Goal: Task Accomplishment & Management: Manage account settings

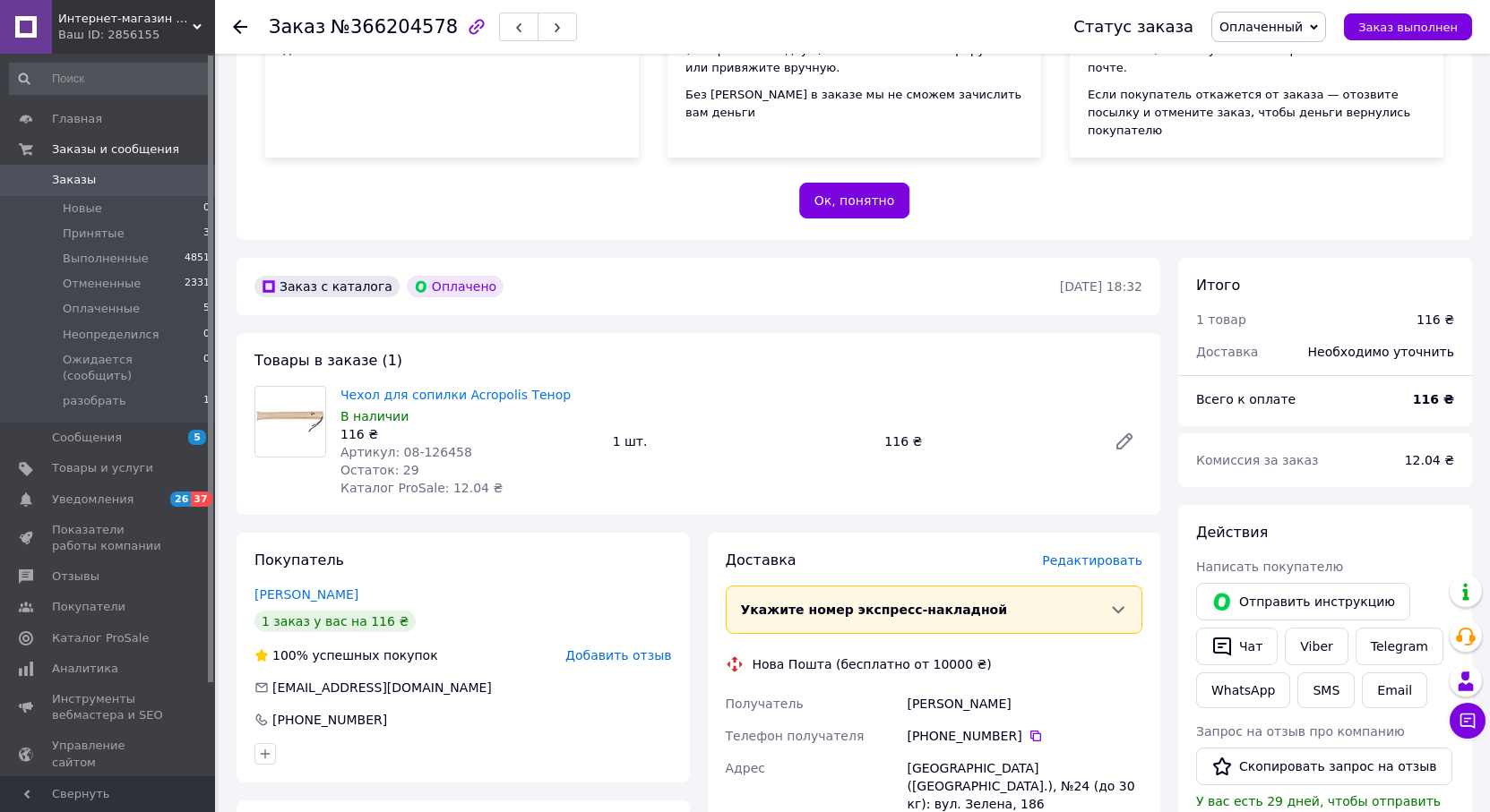
scroll to position [272, 0]
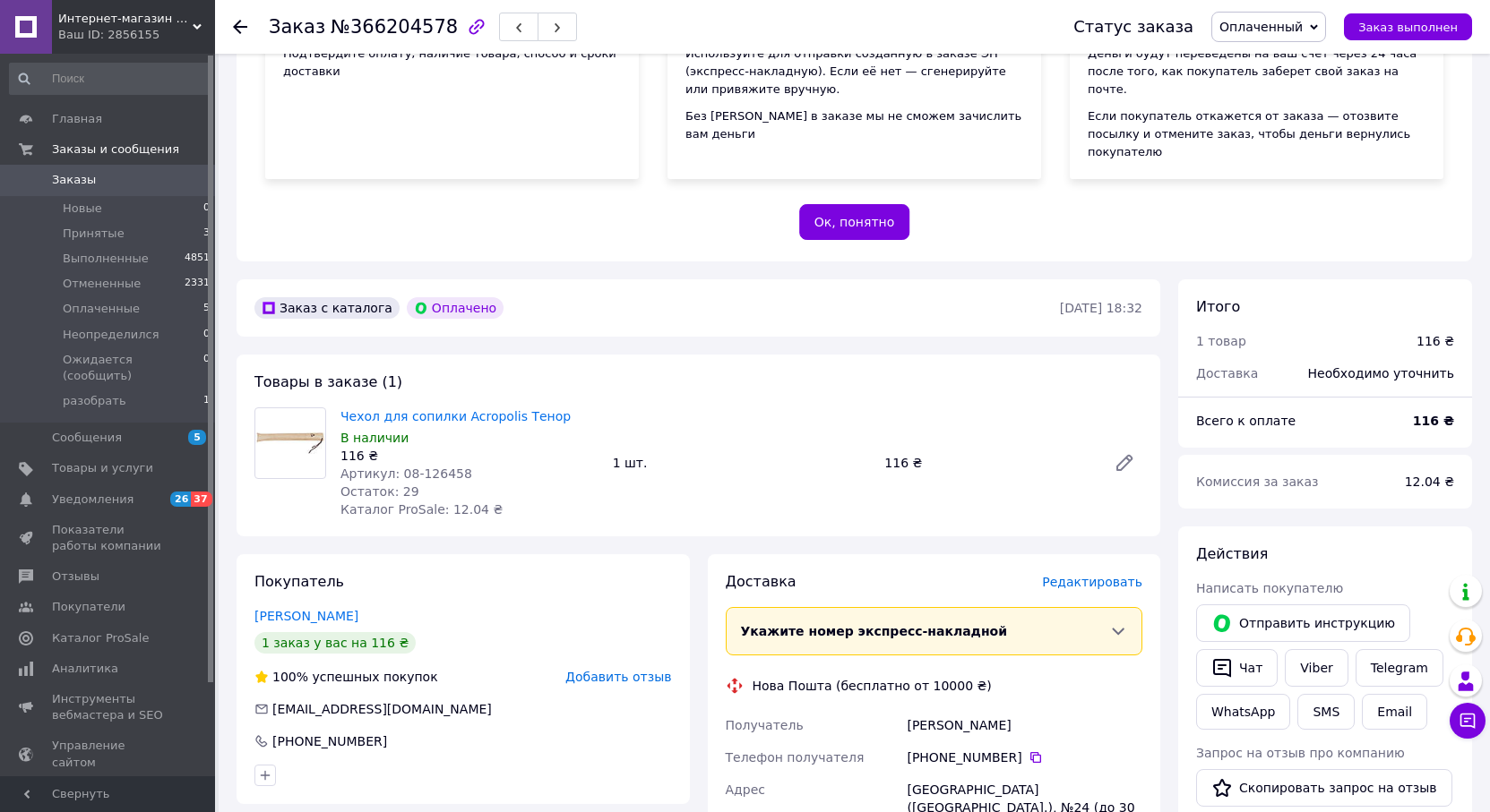
click at [67, 176] on span "Заказы" at bounding box center [74, 179] width 44 height 16
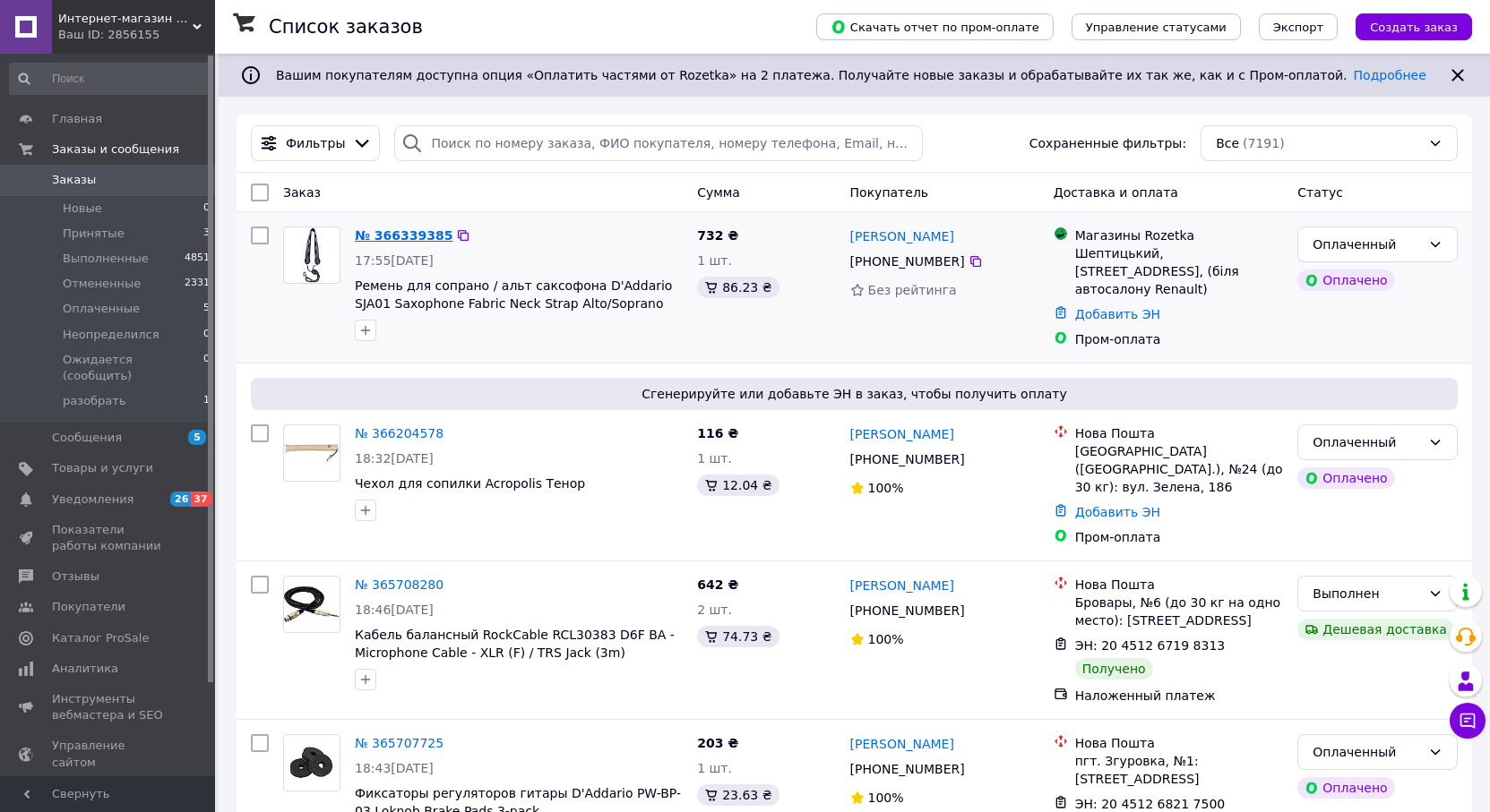
click at [422, 232] on link "№ 366339385" at bounding box center [403, 236] width 98 height 15
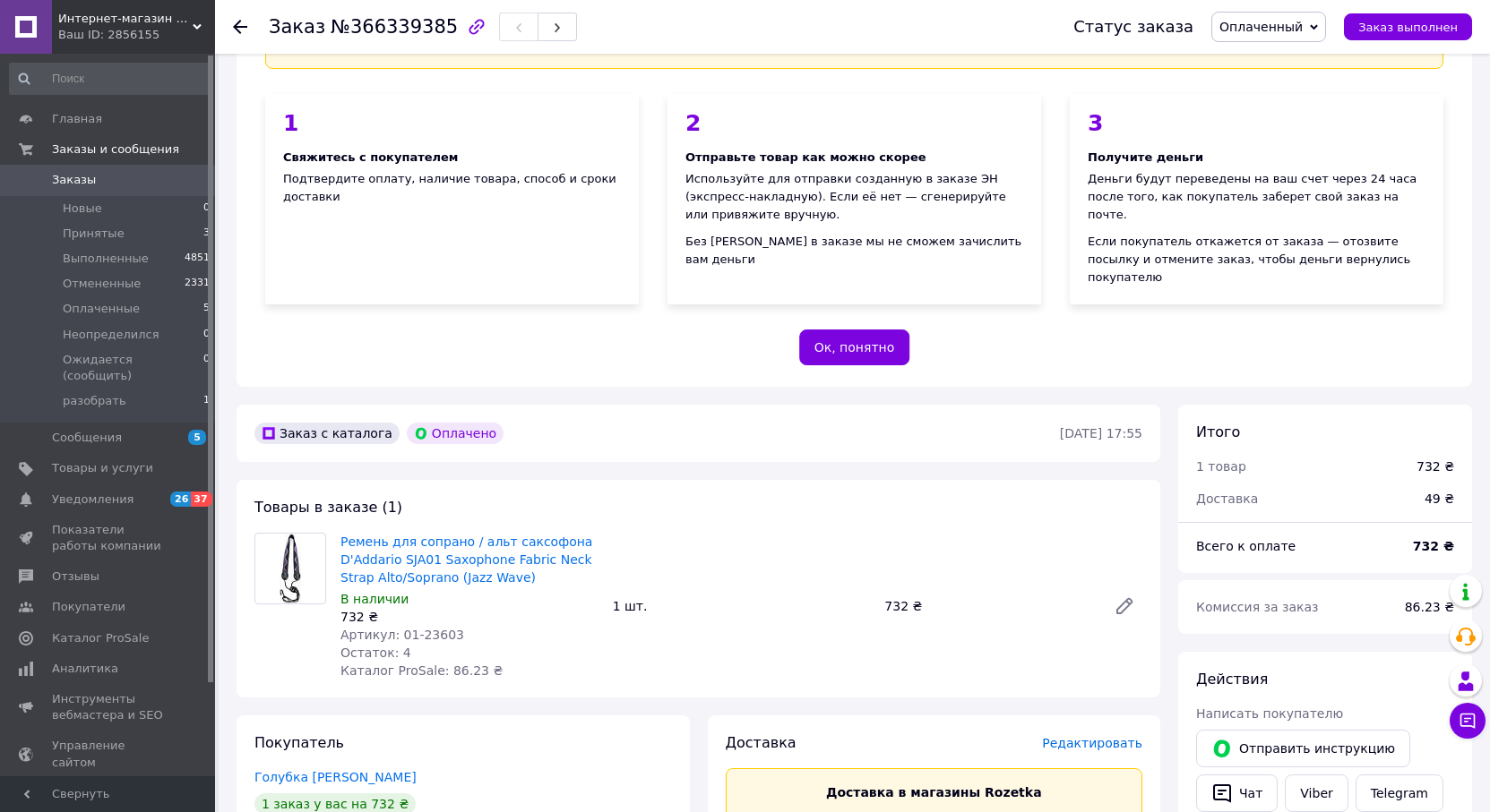
scroll to position [179, 0]
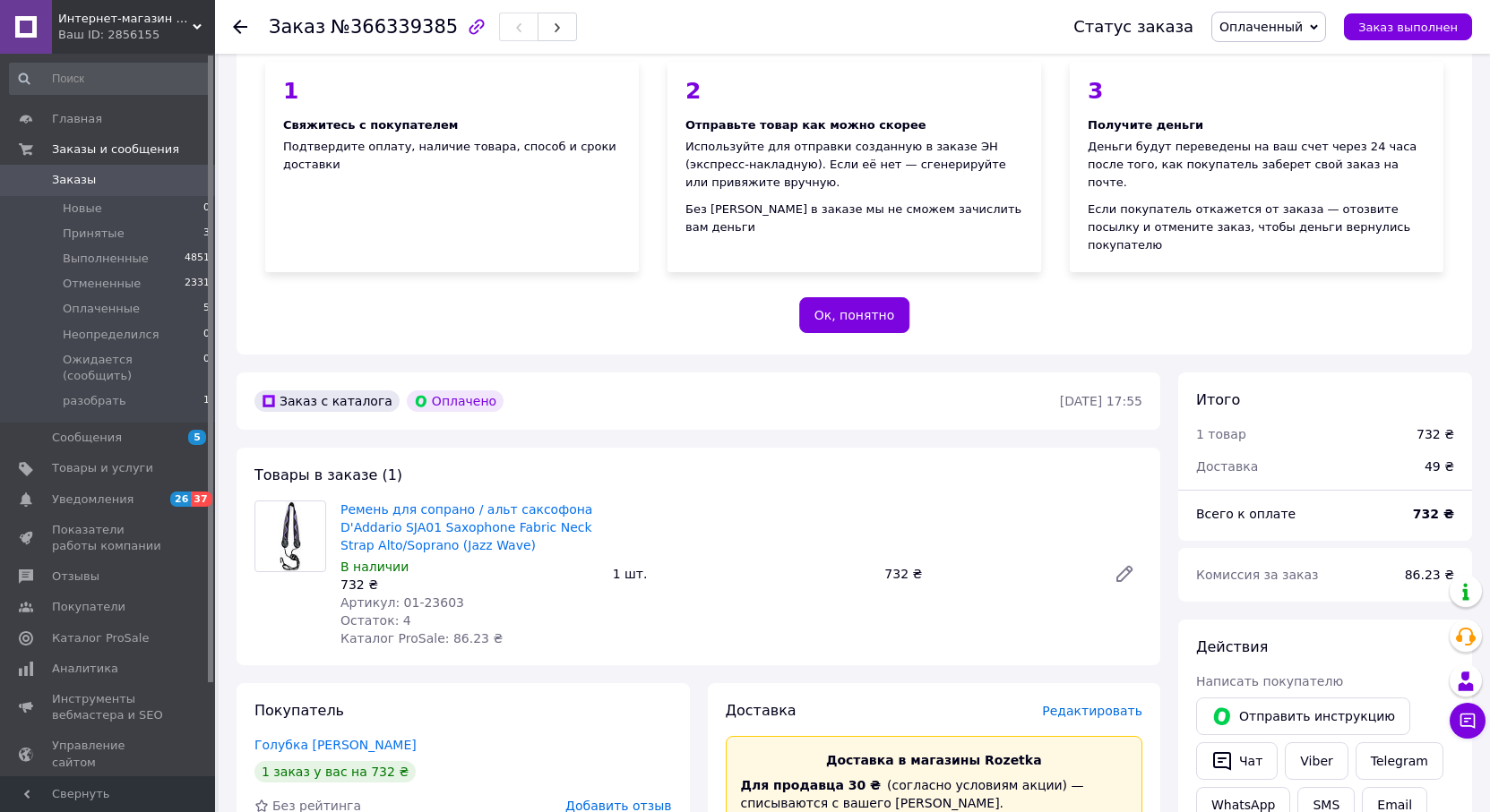
click at [291, 502] on img at bounding box center [291, 537] width 22 height 70
click at [376, 503] on link "Ремень для сопрано / альт саксофона D'Addario SJA01 Saxophone Fabric Neck Strap…" at bounding box center [466, 528] width 252 height 50
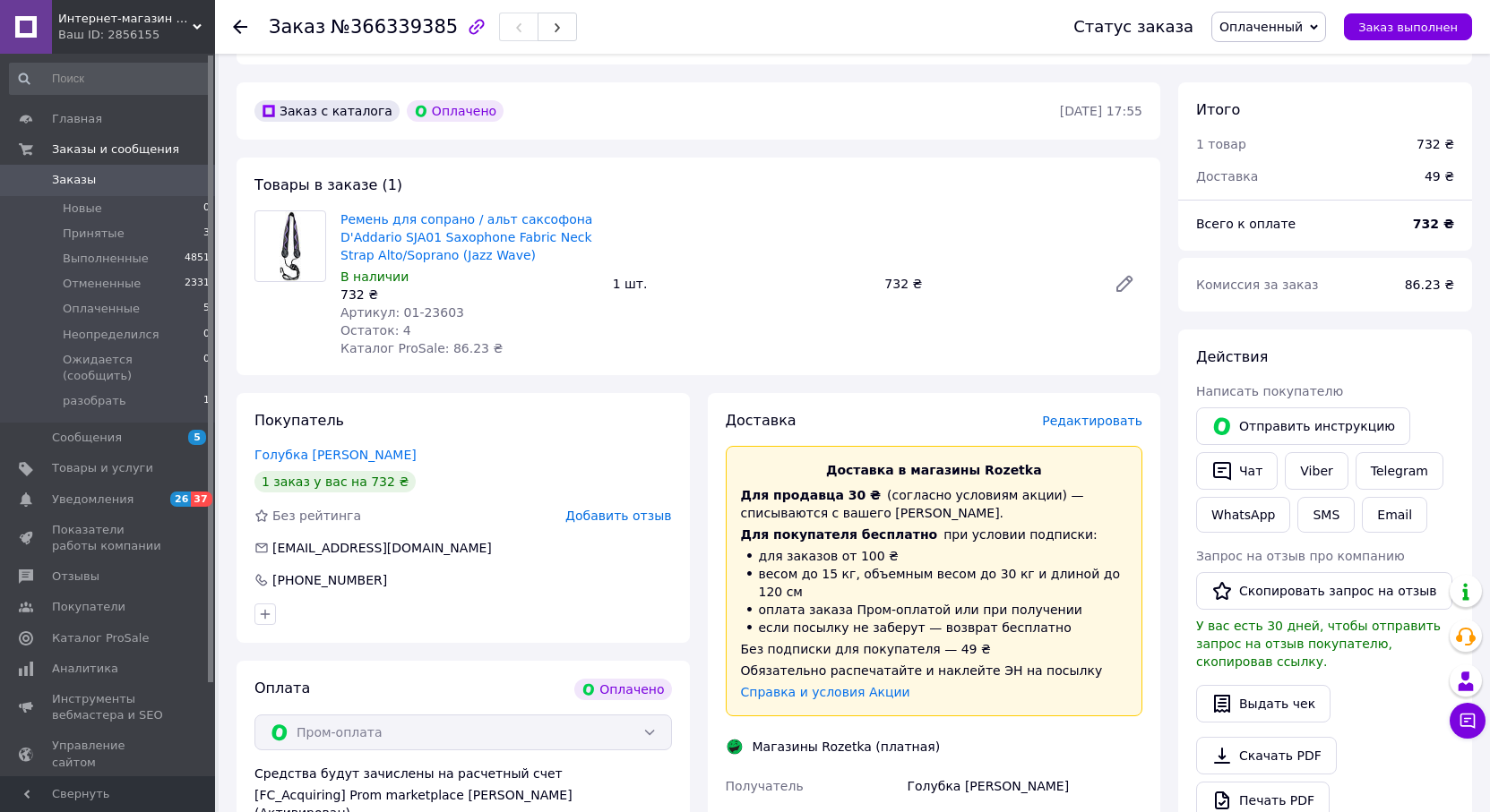
scroll to position [448, 0]
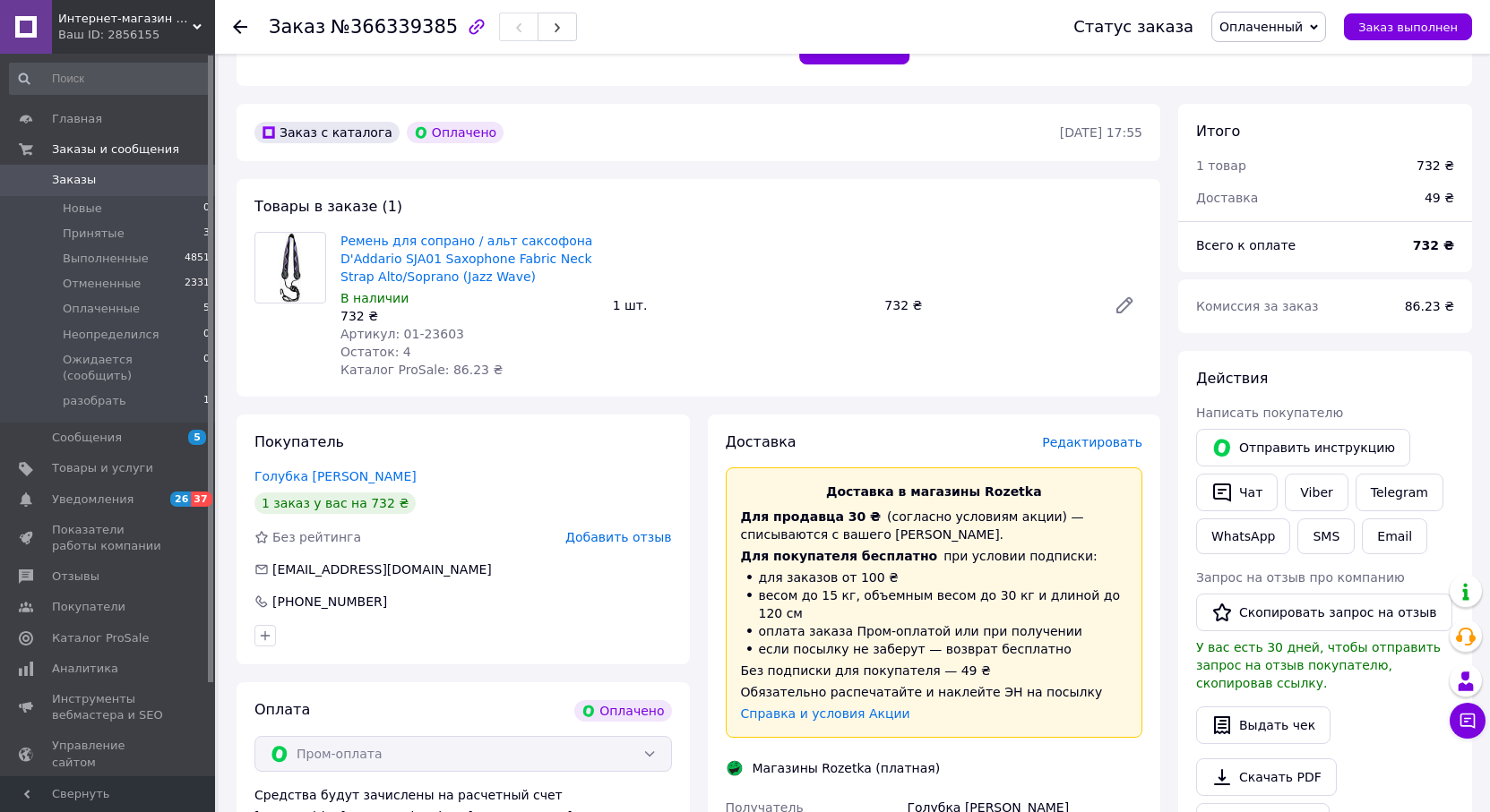
click at [68, 185] on span "Заказы" at bounding box center [74, 179] width 44 height 16
